Goal: Transaction & Acquisition: Purchase product/service

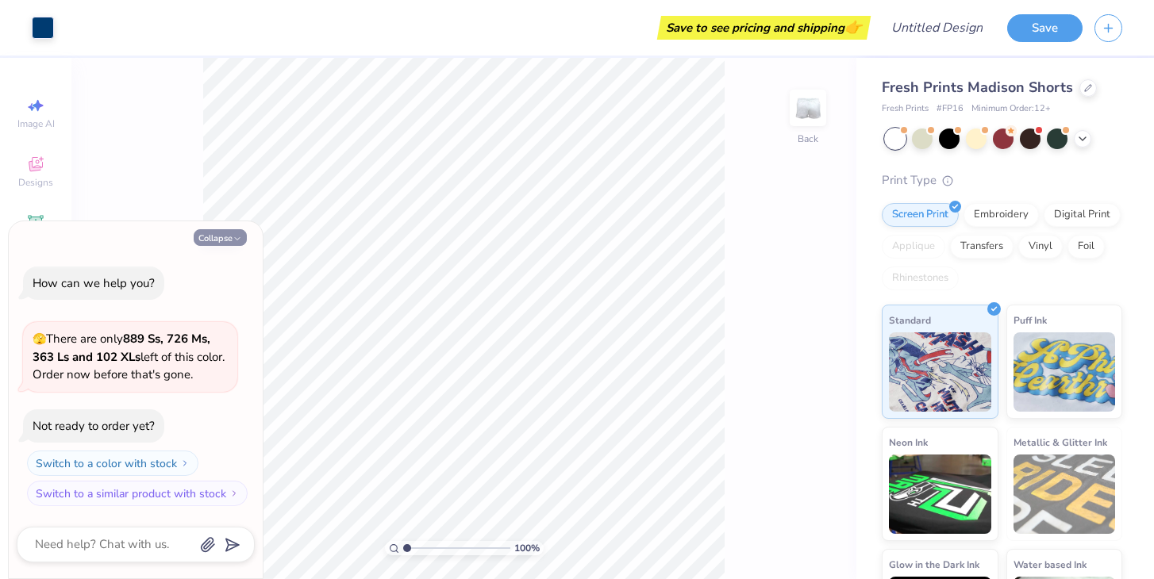
click at [217, 233] on button "Collapse" at bounding box center [220, 237] width 53 height 17
type textarea "x"
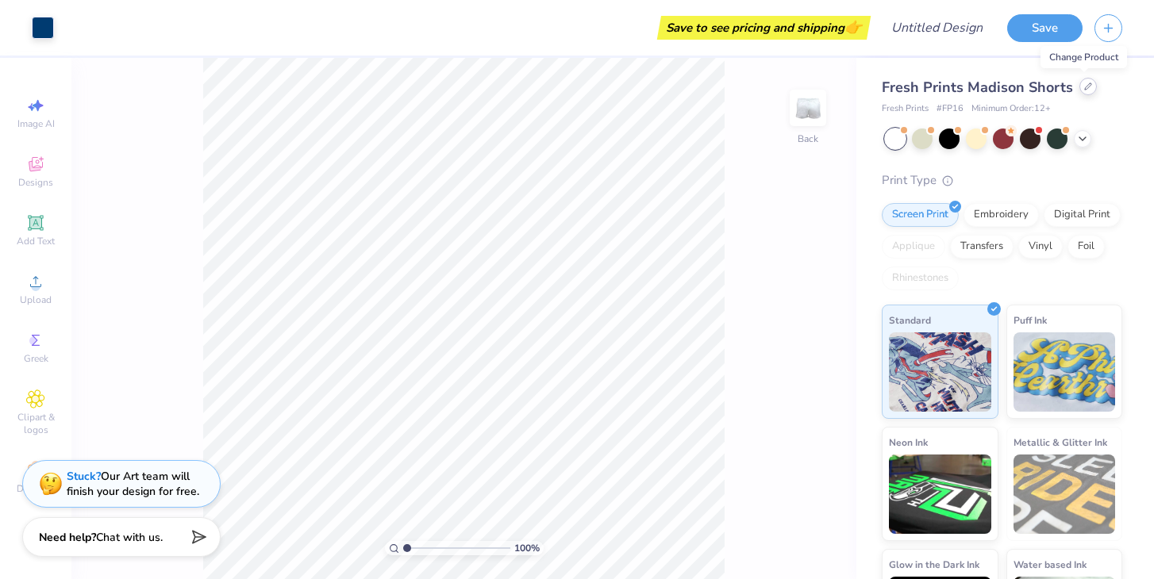
click at [1084, 86] on icon at bounding box center [1088, 87] width 8 height 8
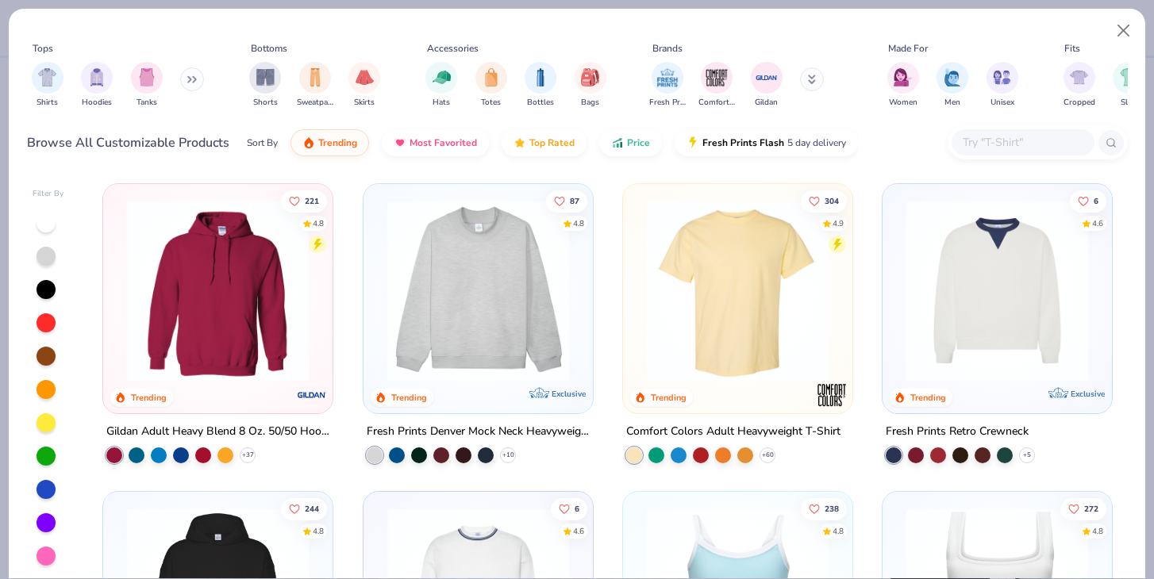
drag, startPoint x: 189, startPoint y: 84, endPoint x: 161, endPoint y: 116, distance: 42.2
click at [161, 116] on div "Tops Shirts Hoodies Tanks Bottoms Shorts Sweatpants Skirts Accessories Hats Tot…" at bounding box center [577, 78] width 1101 height 85
click at [148, 90] on div "filter for Tanks" at bounding box center [147, 76] width 32 height 32
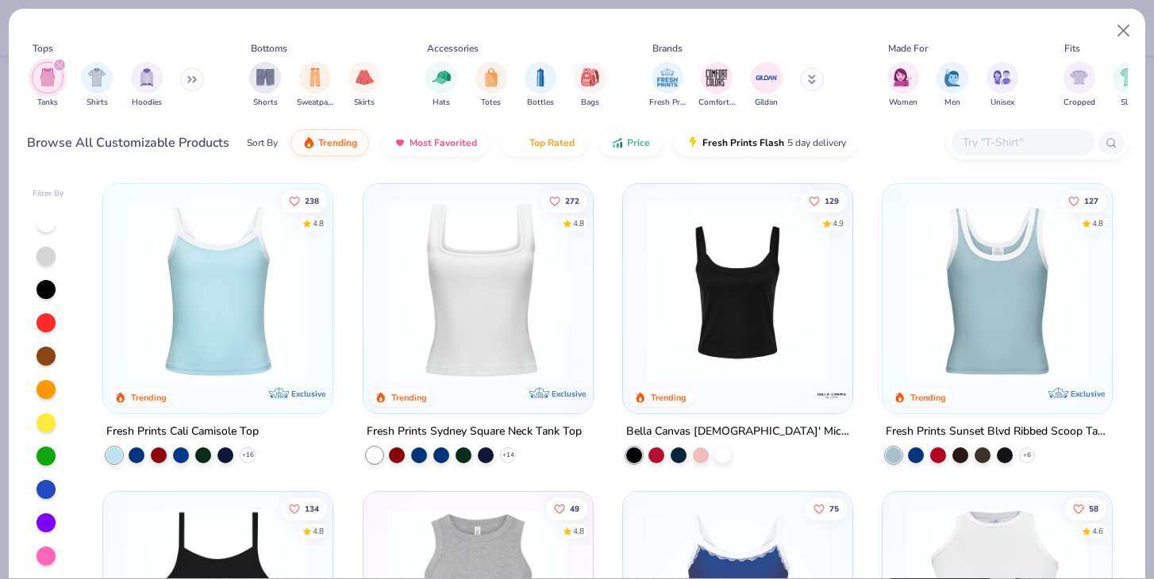
click at [466, 277] on img at bounding box center [478, 291] width 198 height 182
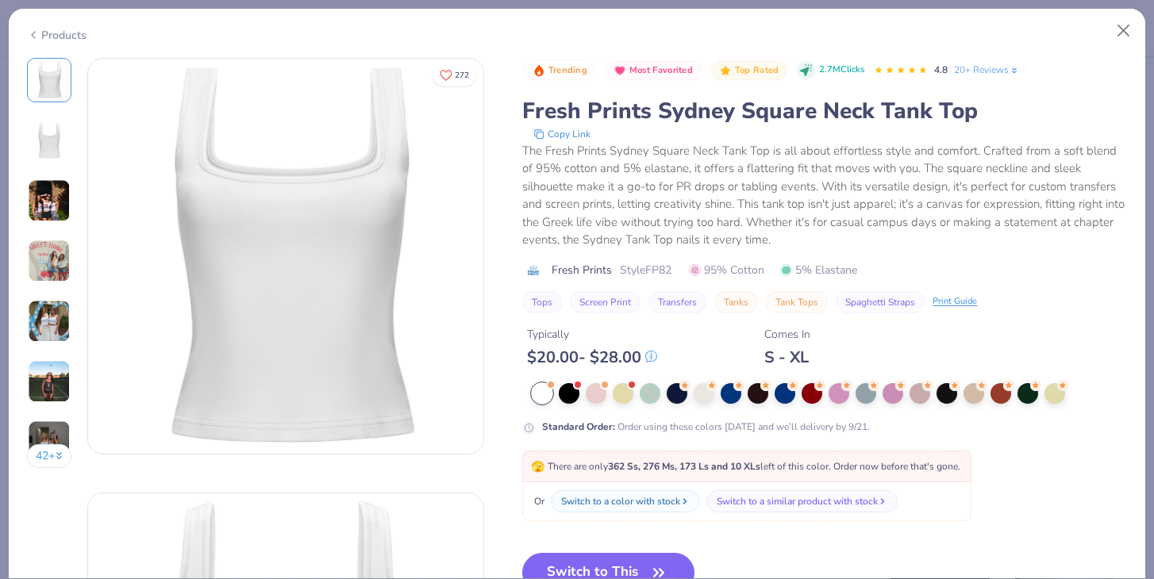
click at [23, 206] on div "42 + 272 [PERSON_NAME] Delta Gamma, [GEOGRAPHIC_DATA] AN [GEOGRAPHIC_DATA], [US…" at bounding box center [577, 318] width 1136 height 521
click at [40, 204] on img at bounding box center [49, 200] width 43 height 43
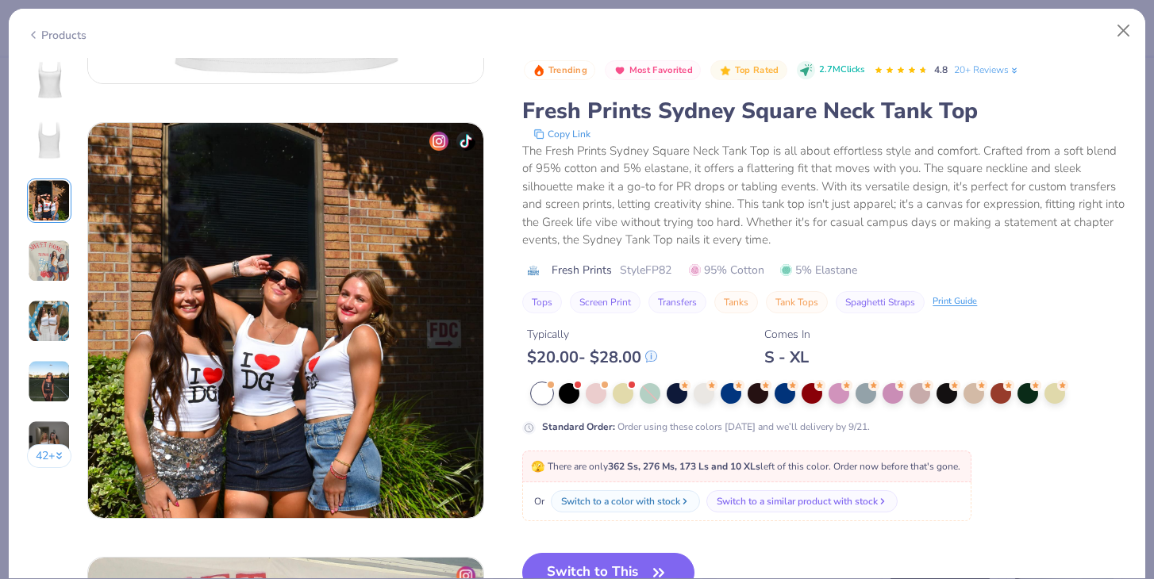
scroll to position [870, 0]
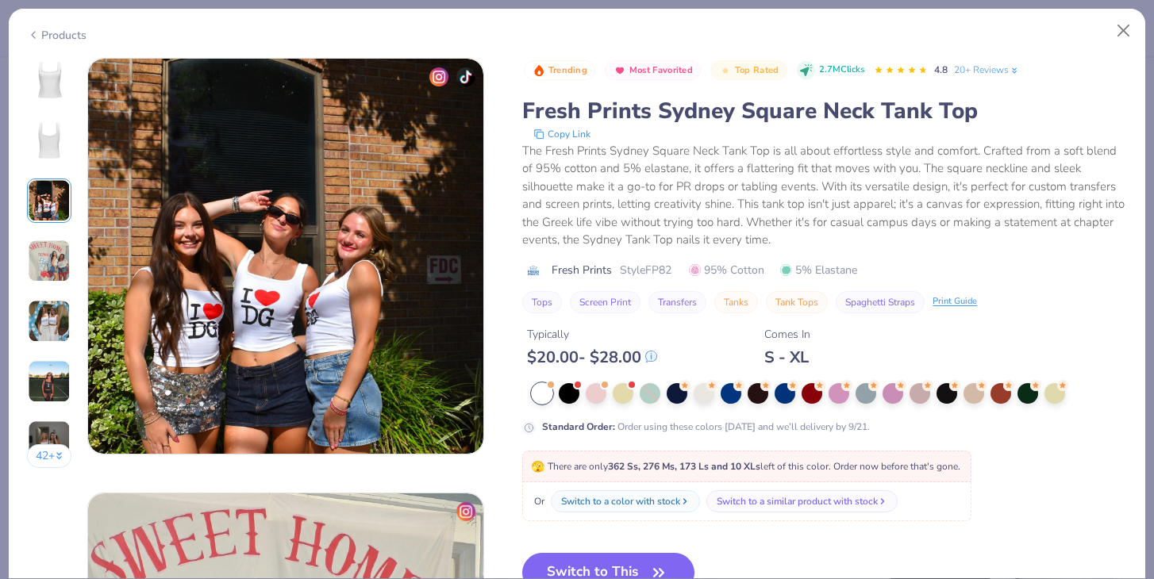
click at [50, 335] on img at bounding box center [49, 321] width 43 height 43
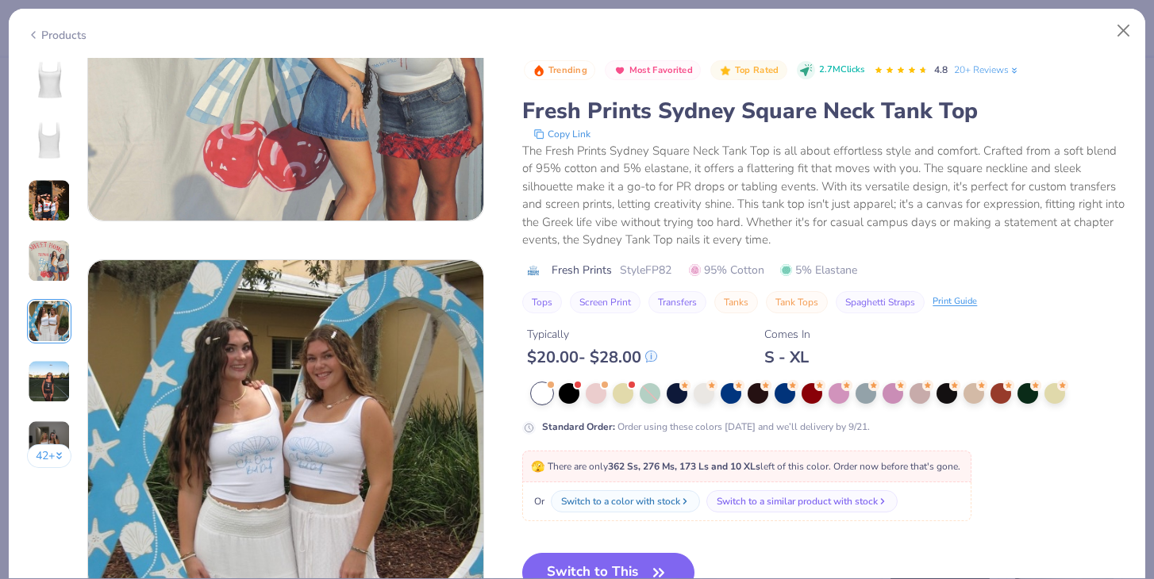
scroll to position [1739, 0]
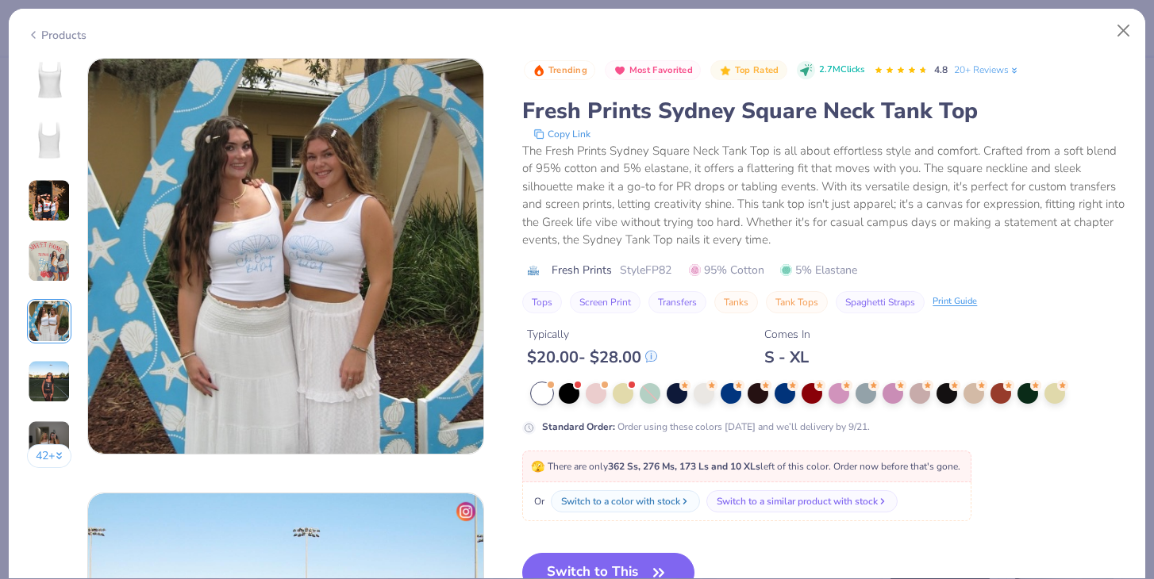
click at [48, 376] on img at bounding box center [49, 381] width 43 height 43
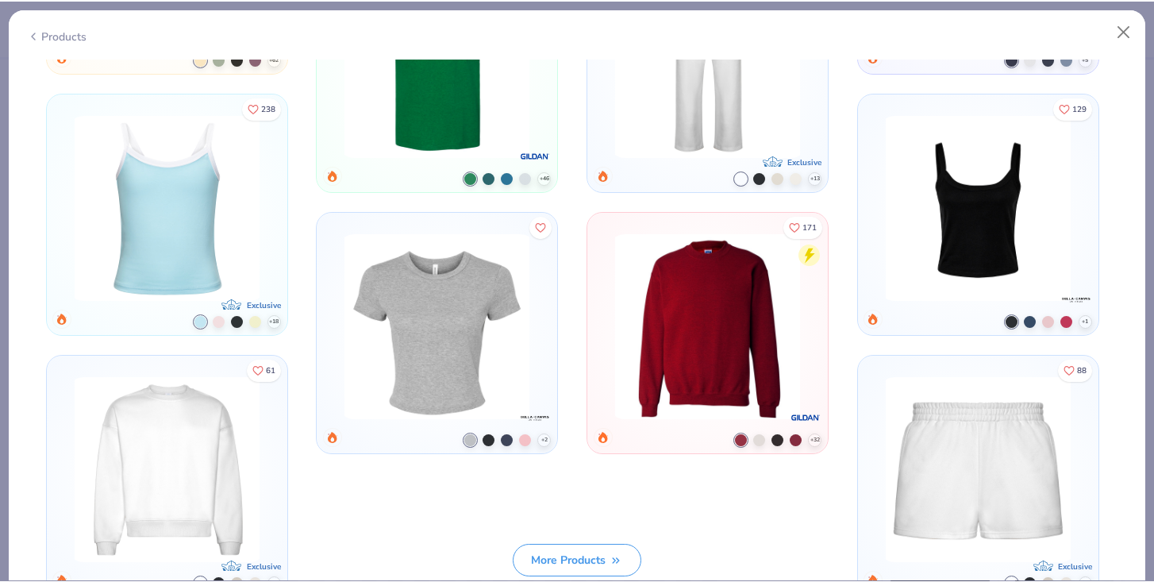
scroll to position [5204, 0]
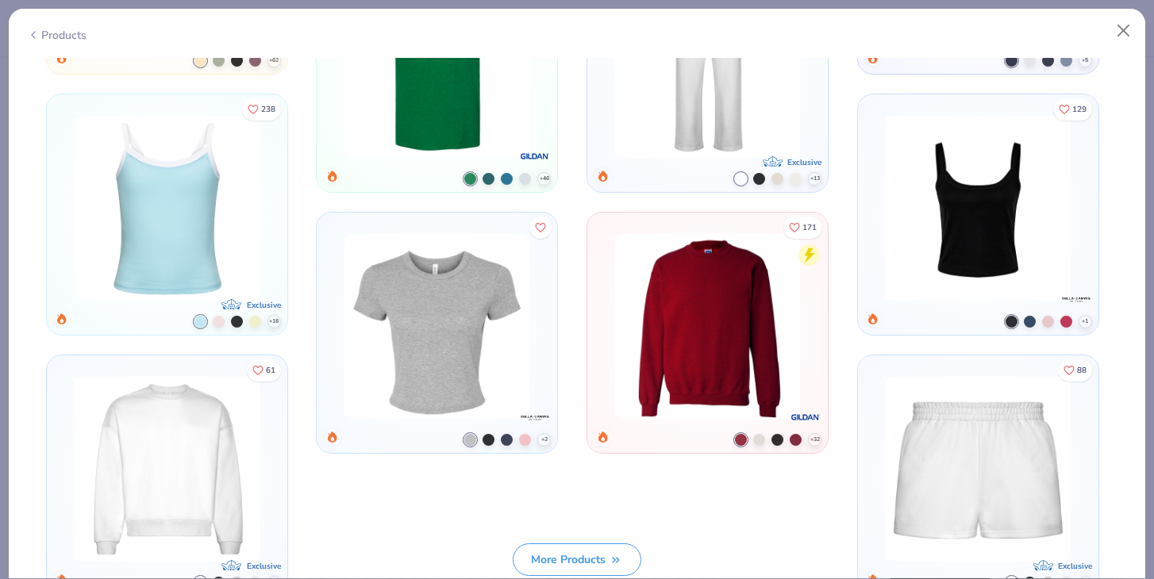
click at [0, 0] on icon at bounding box center [0, 0] width 0 height 0
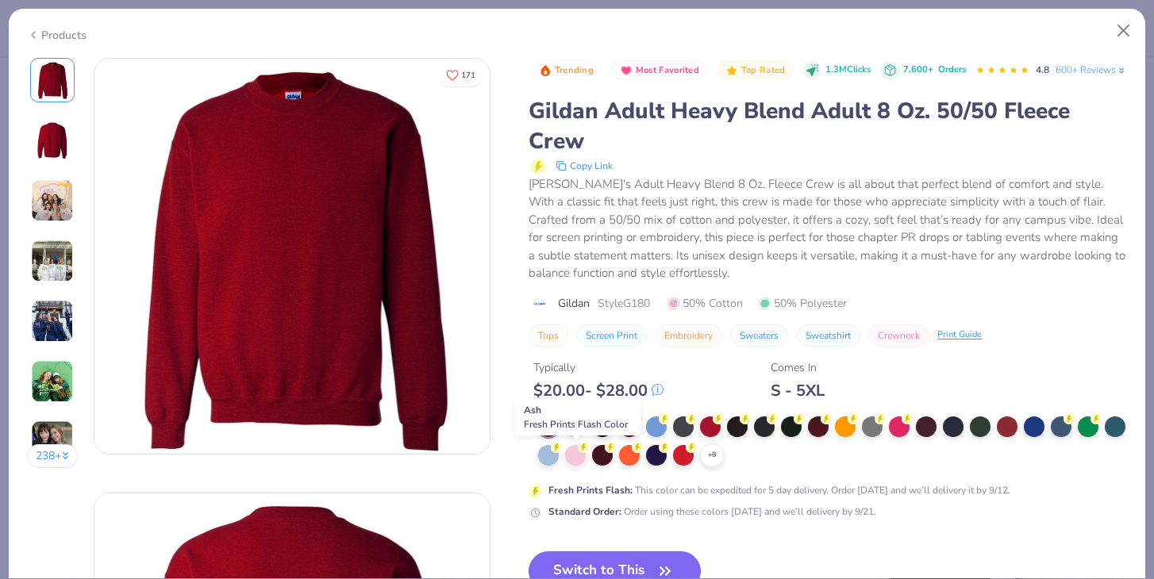
click at [571, 436] on div at bounding box center [575, 425] width 21 height 21
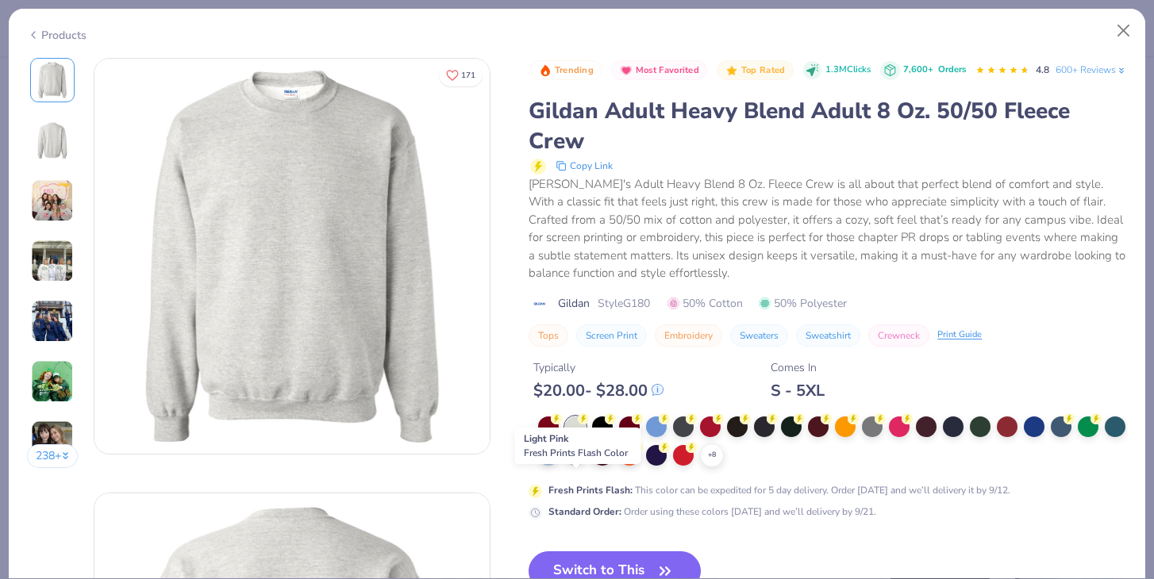
click at [575, 464] on div at bounding box center [575, 454] width 21 height 21
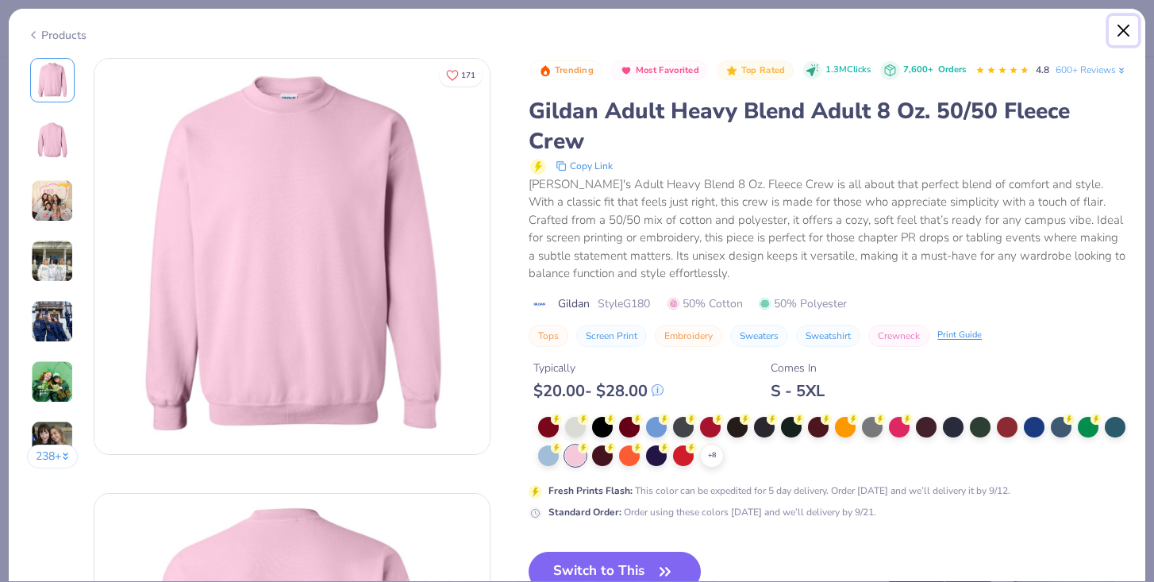
click at [1113, 20] on button "Close" at bounding box center [1124, 31] width 30 height 30
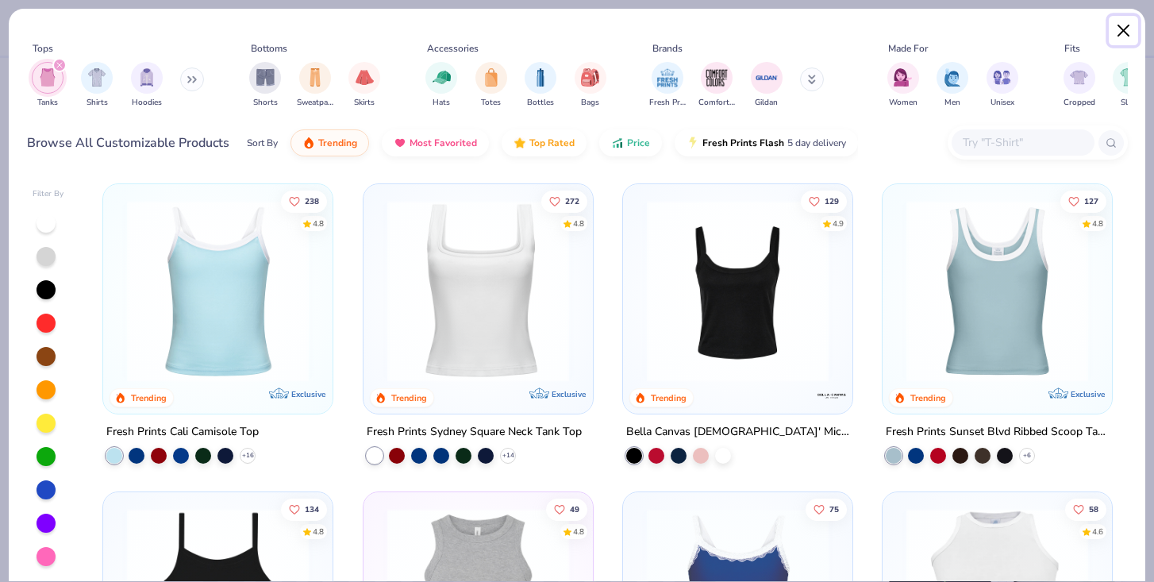
click at [1116, 20] on button "Close" at bounding box center [1124, 31] width 30 height 30
